Goal: Task Accomplishment & Management: Manage account settings

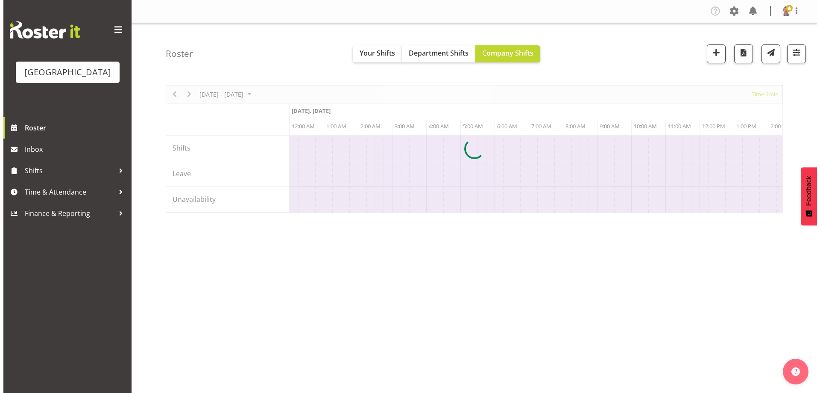
scroll to position [0, 1948]
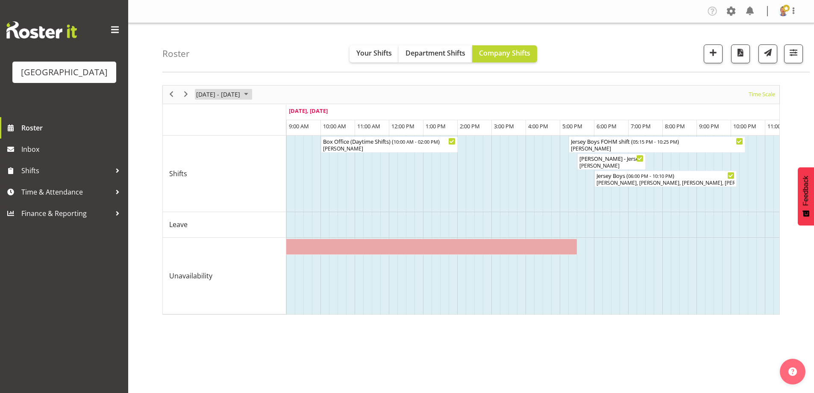
click at [251, 92] on span "September 2025" at bounding box center [246, 94] width 10 height 11
click at [286, 116] on span "next month" at bounding box center [286, 115] width 15 height 15
click at [205, 189] on span "17" at bounding box center [205, 188] width 13 height 13
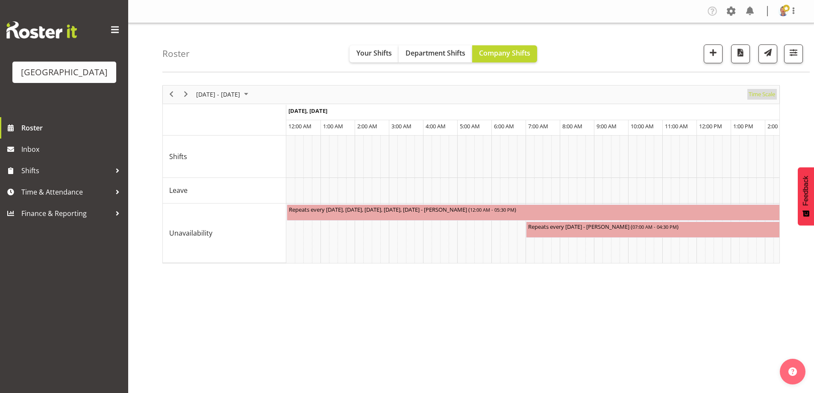
click at [765, 93] on span "Time Scale" at bounding box center [762, 94] width 28 height 11
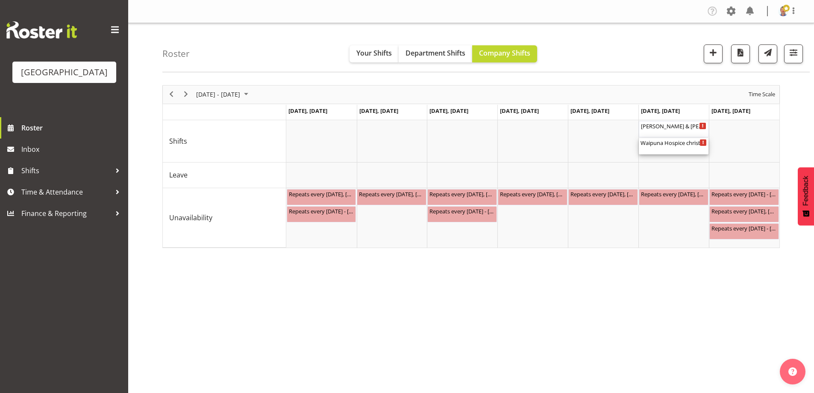
click at [673, 143] on div "Waipuna Hospice christmas party ( 03:00 PM - 10:00 PM )" at bounding box center [673, 142] width 66 height 9
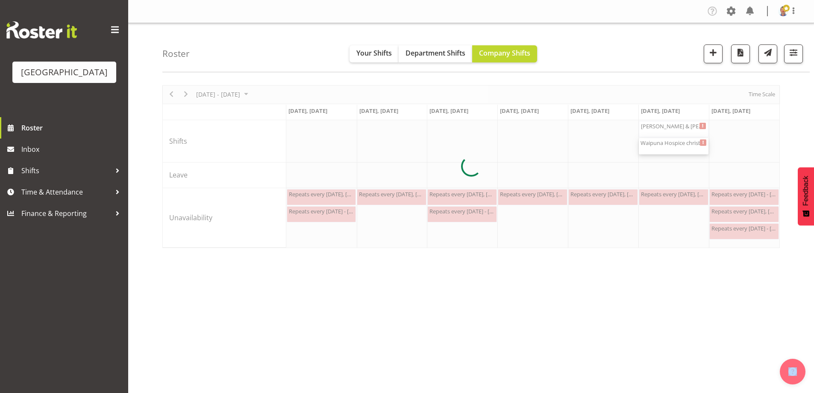
click at [673, 143] on div at bounding box center [470, 166] width 617 height 163
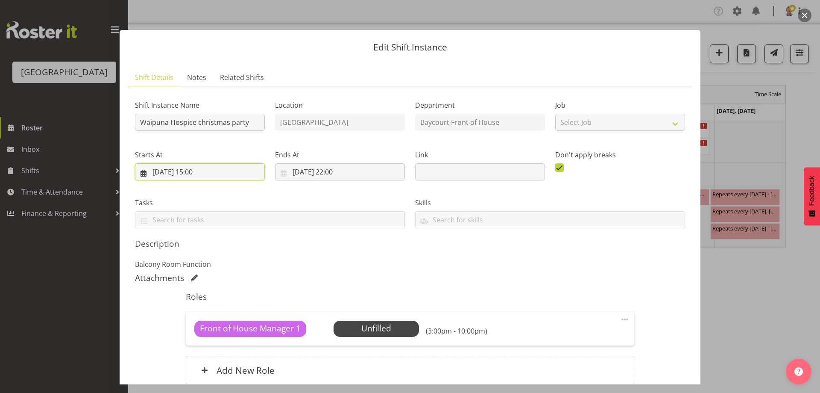
click at [206, 170] on input "[DATE] 15:00" at bounding box center [200, 171] width 130 height 17
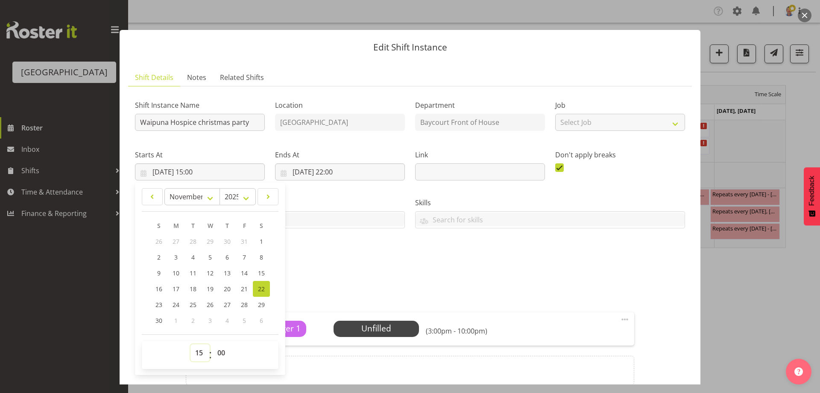
click at [202, 355] on select "00 01 02 03 04 05 06 07 08 09 10 11 12 13 14 15 16 17 18 19 20 21 22 23" at bounding box center [200, 352] width 19 height 17
select select "14"
click at [191, 344] on select "00 01 02 03 04 05 06 07 08 09 10 11 12 13 14 15 16 17 18 19 20 21 22 23" at bounding box center [200, 352] width 19 height 17
type input "[DATE] 14:00"
click at [219, 352] on select "00 01 02 03 04 05 06 07 08 09 10 11 12 13 14 15 16 17 18 19 20 21 22 23 24 25 2…" at bounding box center [222, 352] width 19 height 17
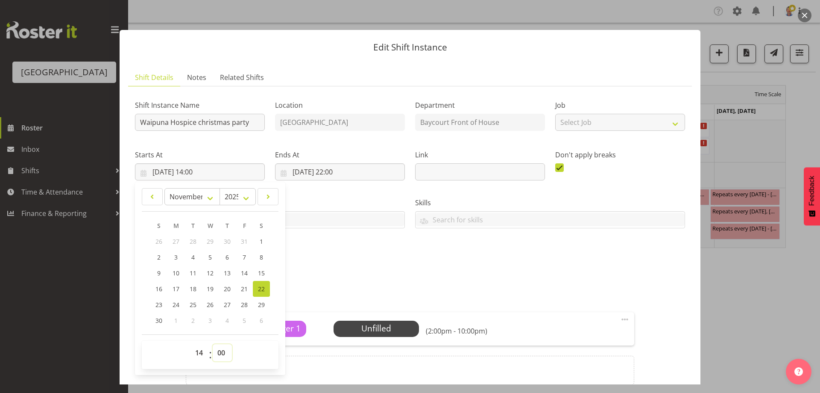
select select "30"
type input "[DATE] 14:30"
click at [373, 232] on div "Tasks" at bounding box center [270, 209] width 280 height 48
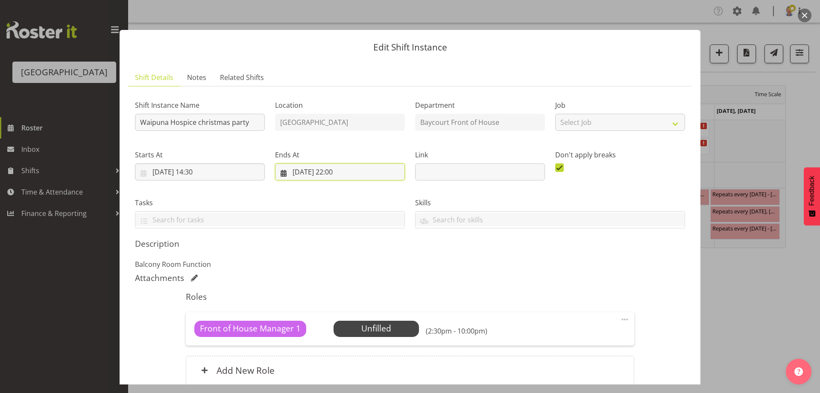
click at [341, 172] on input "[DATE] 22:00" at bounding box center [340, 171] width 130 height 17
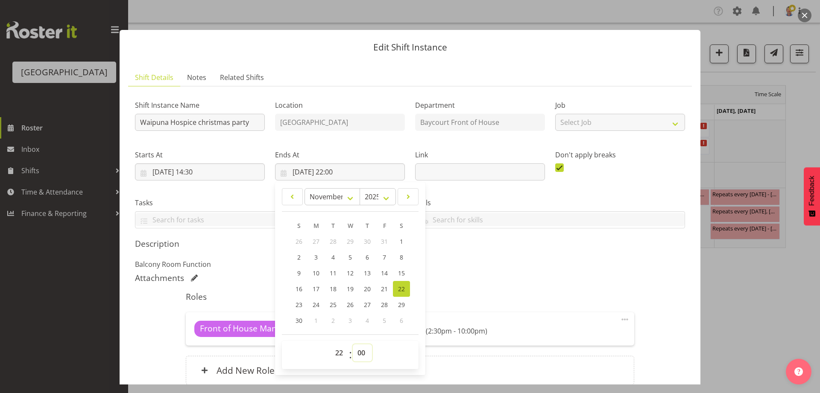
click at [364, 352] on select "00 01 02 03 04 05 06 07 08 09 10 11 12 13 14 15 16 17 18 19 20 21 22 23 24 25 2…" at bounding box center [362, 352] width 19 height 17
select select "30"
type input "[DATE] 22:30"
click at [545, 247] on h5 "Description" at bounding box center [410, 243] width 550 height 10
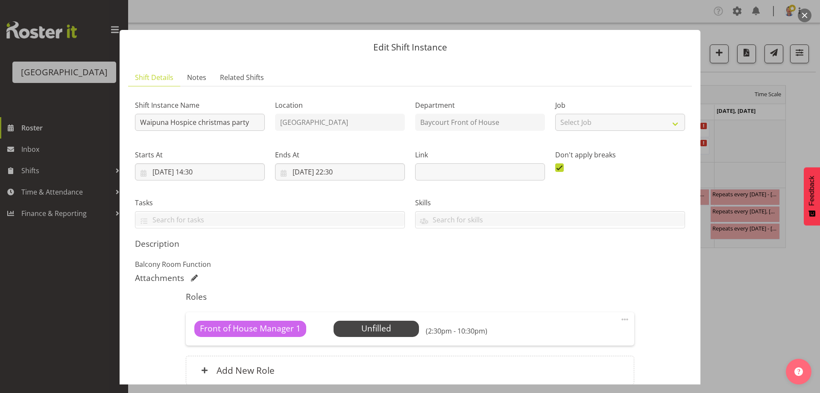
scroll to position [76, 0]
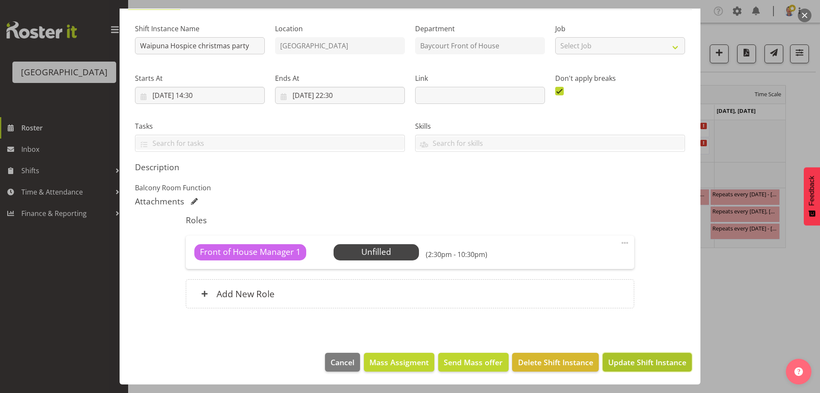
click at [625, 364] on span "Update Shift Instance" at bounding box center [647, 361] width 78 height 11
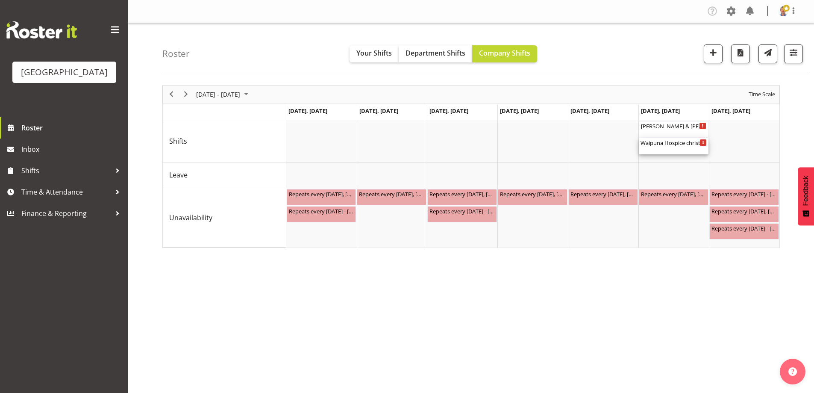
click at [671, 144] on div "Waipuna Hospice christmas party ( 02:30 PM - 10:30 PM )" at bounding box center [673, 142] width 66 height 9
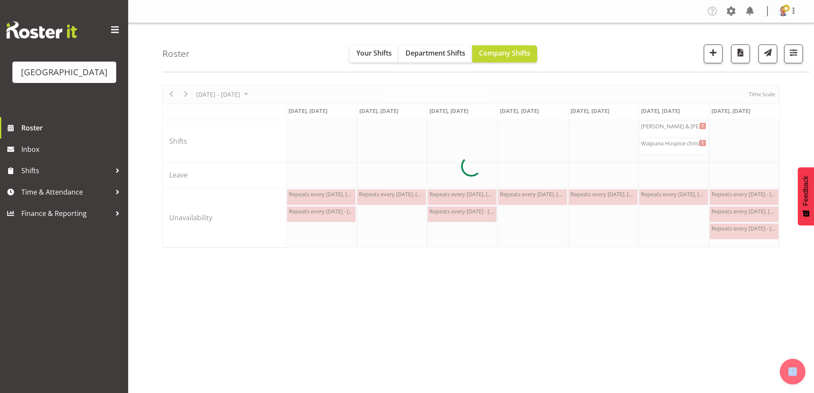
click at [671, 144] on div at bounding box center [470, 166] width 617 height 163
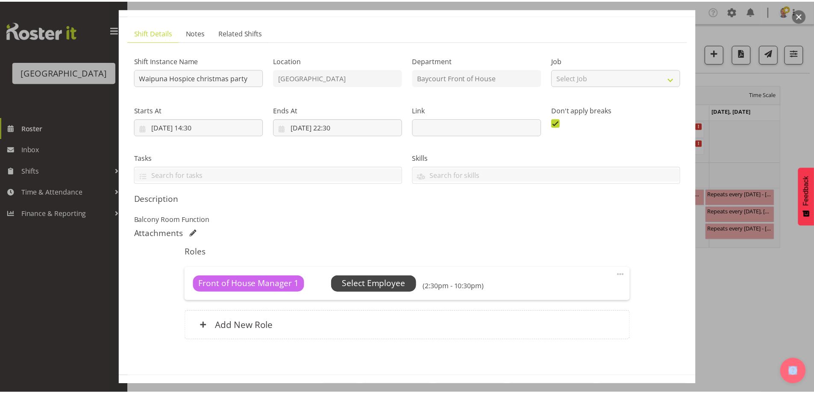
scroll to position [76, 0]
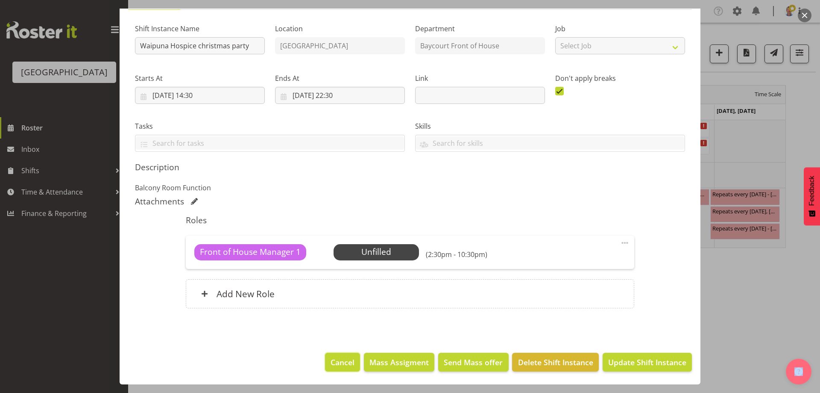
click at [336, 360] on span "Cancel" at bounding box center [343, 361] width 24 height 11
